Goal: Task Accomplishment & Management: Manage account settings

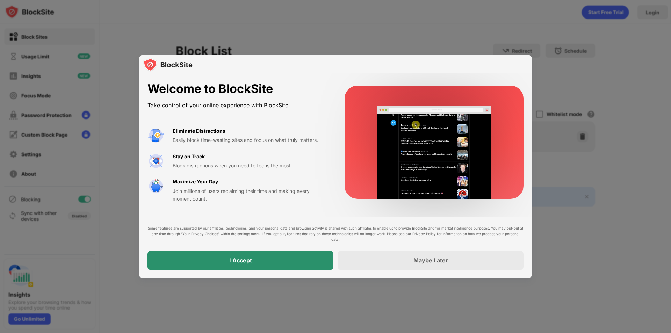
click at [291, 255] on div "I Accept" at bounding box center [241, 261] width 186 height 20
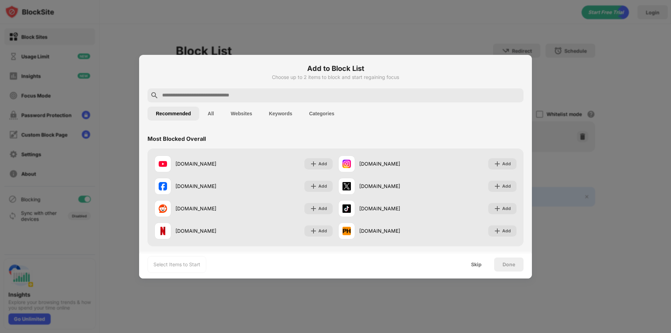
click at [292, 96] on input "text" at bounding box center [341, 95] width 359 height 8
paste input "******"
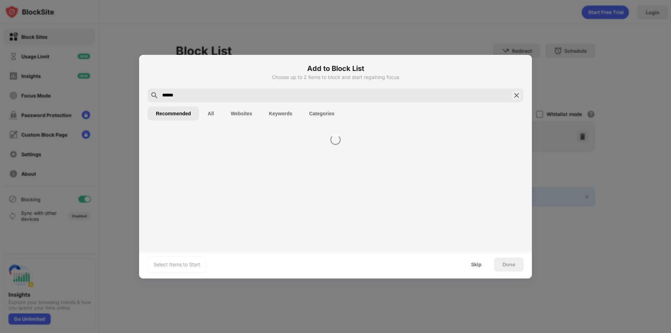
type input "******"
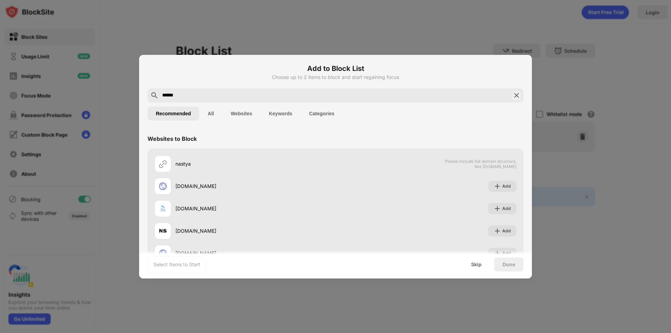
click at [274, 113] on button "Keywords" at bounding box center [280, 114] width 40 height 14
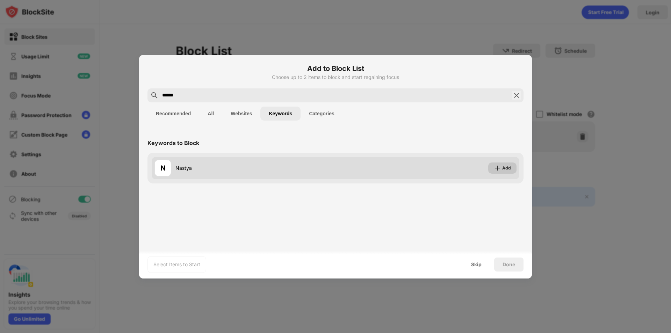
click at [515, 166] on div "Add" at bounding box center [502, 168] width 28 height 11
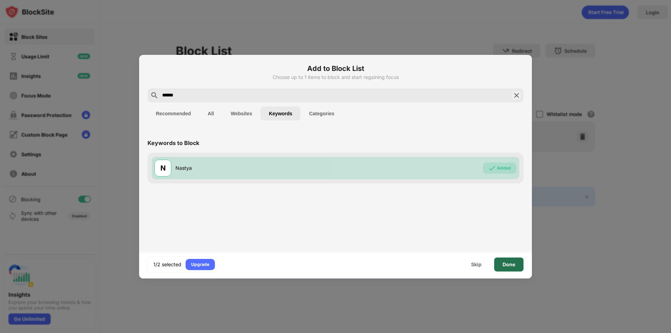
click at [500, 265] on div "Done" at bounding box center [508, 265] width 29 height 14
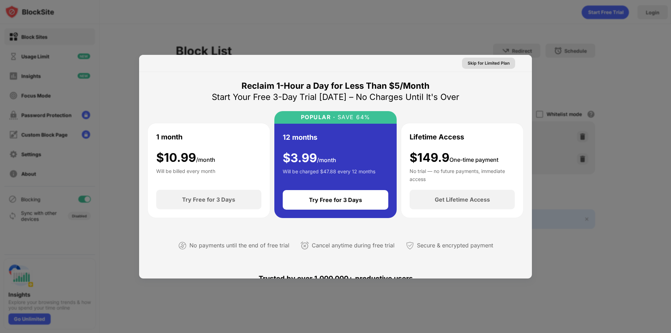
click at [489, 61] on div "Skip for Limited Plan" at bounding box center [489, 63] width 42 height 7
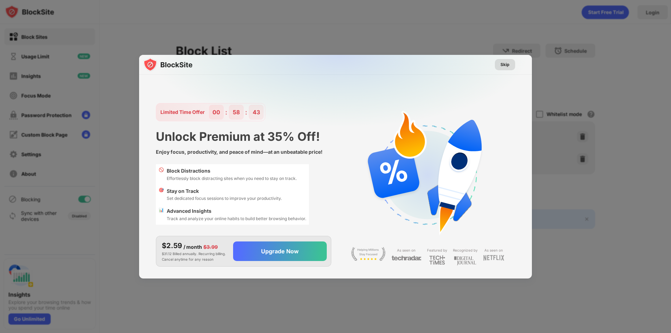
click at [502, 63] on div "Skip" at bounding box center [505, 64] width 9 height 7
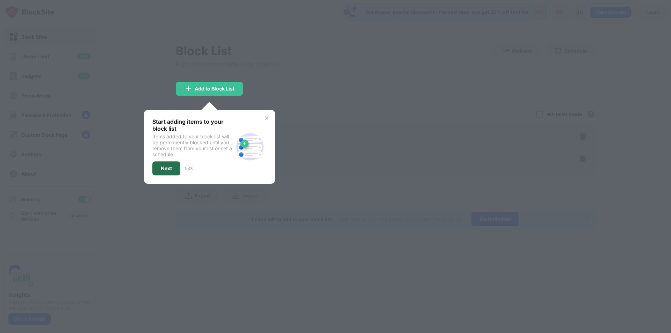
click at [162, 170] on div "Next" at bounding box center [166, 169] width 11 height 6
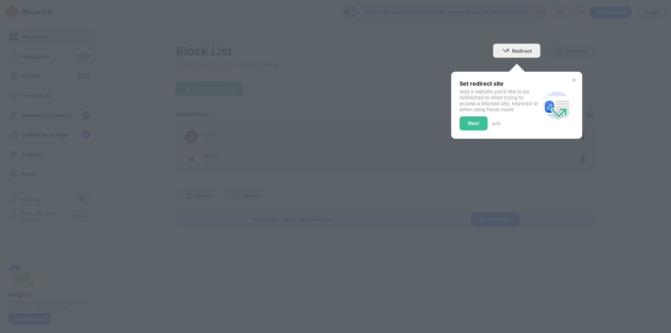
click at [481, 127] on div "Next" at bounding box center [474, 123] width 28 height 14
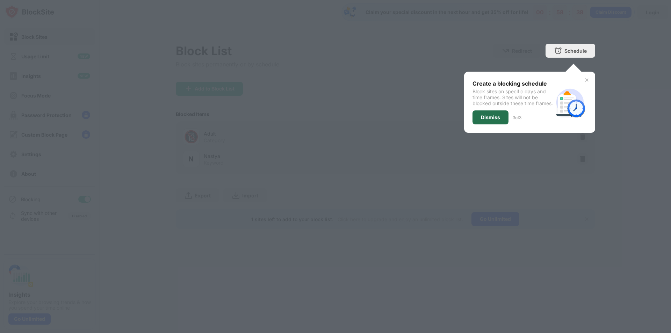
click at [484, 120] on div "Dismiss" at bounding box center [490, 118] width 19 height 6
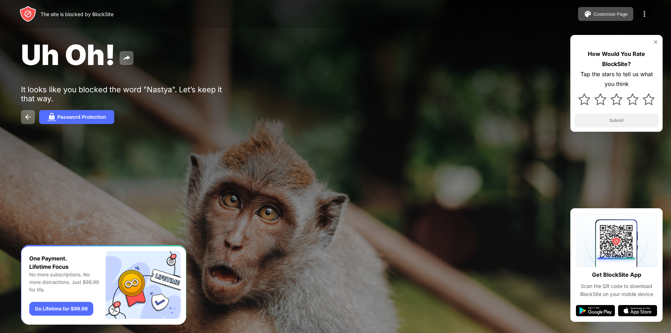
click at [656, 45] on div "How Would You Rate BlockSite? Tap the stars to tell us what you think Submit" at bounding box center [617, 83] width 92 height 97
click at [654, 41] on img at bounding box center [656, 42] width 6 height 6
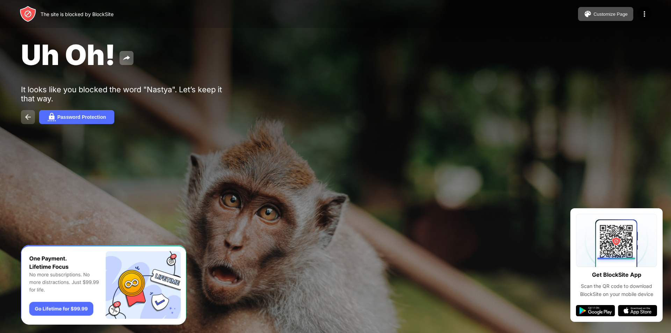
click at [26, 116] on img at bounding box center [28, 117] width 8 height 8
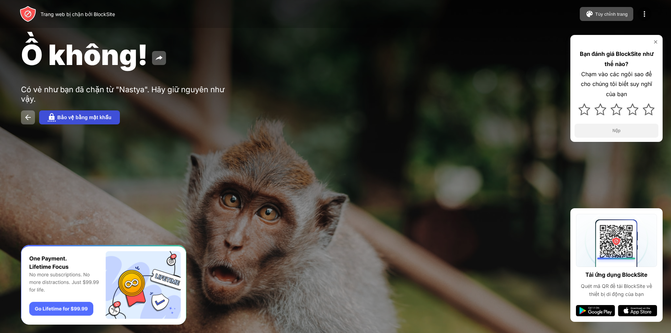
click at [51, 114] on img at bounding box center [52, 117] width 8 height 8
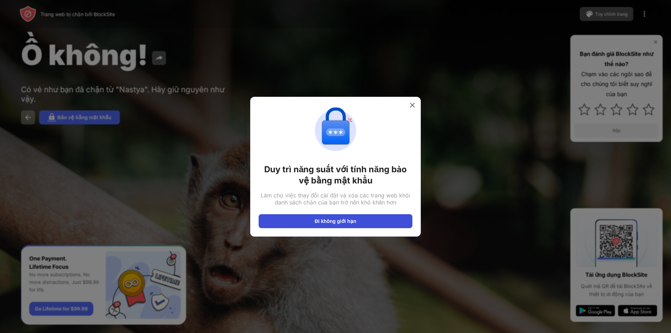
click at [345, 221] on font "Đi không giới hạn" at bounding box center [336, 222] width 42 height 6
click at [414, 106] on img at bounding box center [412, 105] width 7 height 7
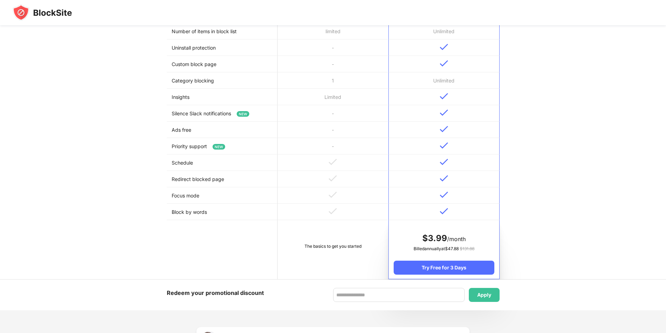
scroll to position [384, 0]
